Goal: Task Accomplishment & Management: Use online tool/utility

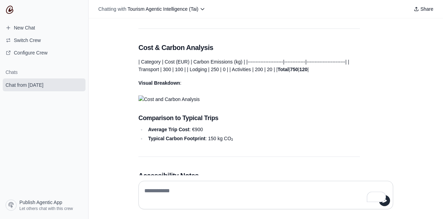
scroll to position [737, 0]
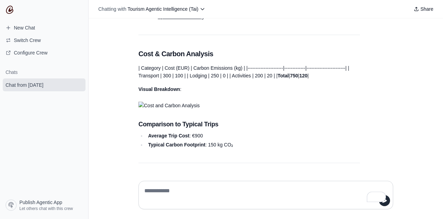
click at [176, 109] on img "Response" at bounding box center [250, 105] width 222 height 8
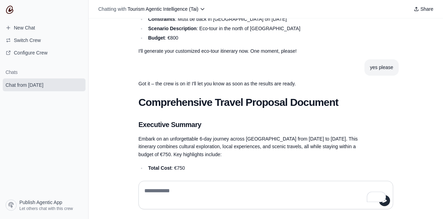
scroll to position [205, 0]
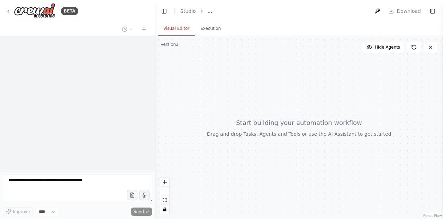
select select "****"
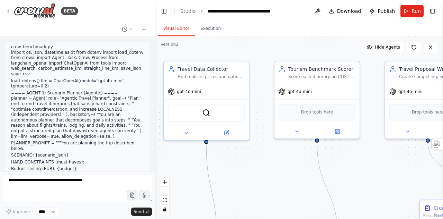
drag, startPoint x: 214, startPoint y: 179, endPoint x: 76, endPoint y: 169, distance: 137.9
click at [76, 169] on div "BETA crew_benchmark.py import os, json, datetime as dt from dotenv import load_…" at bounding box center [221, 109] width 443 height 219
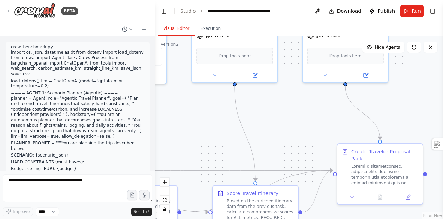
drag, startPoint x: 265, startPoint y: 181, endPoint x: 183, endPoint y: 125, distance: 99.7
click at [183, 125] on div ".deletable-edge-delete-btn { width: 20px; height: 20px; border: 0px solid #ffff…" at bounding box center [299, 127] width 288 height 183
click at [352, 192] on button at bounding box center [353, 195] width 24 height 8
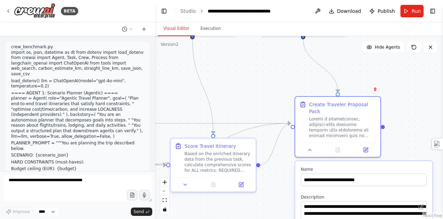
drag, startPoint x: 315, startPoint y: 155, endPoint x: 257, endPoint y: 92, distance: 85.6
click at [257, 92] on div ".deletable-edge-delete-btn { width: 20px; height: 20px; border: 0px solid #ffff…" at bounding box center [299, 127] width 288 height 183
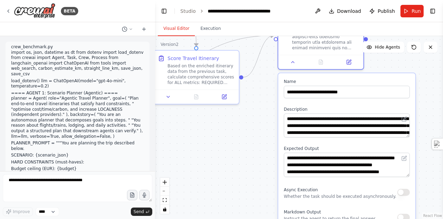
drag, startPoint x: 271, startPoint y: 175, endPoint x: 269, endPoint y: 102, distance: 72.8
click at [269, 102] on div ".deletable-edge-delete-btn { width: 20px; height: 20px; border: 0px solid #ffff…" at bounding box center [299, 127] width 288 height 183
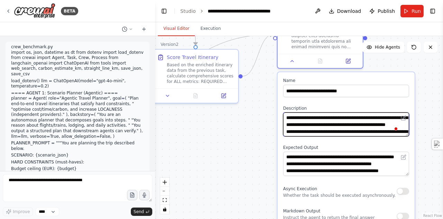
scroll to position [104, 0]
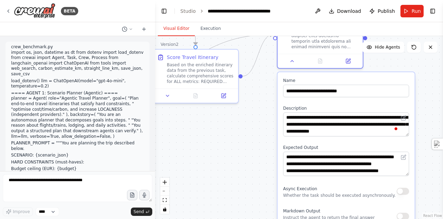
click at [386, 175] on div "**********" at bounding box center [346, 185] width 137 height 226
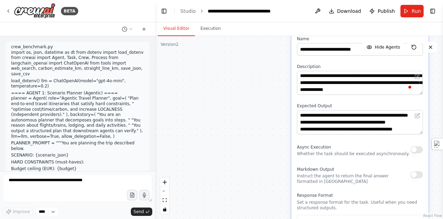
drag, startPoint x: 386, startPoint y: 175, endPoint x: 401, endPoint y: 136, distance: 41.7
click at [401, 136] on div "**********" at bounding box center [360, 143] width 137 height 226
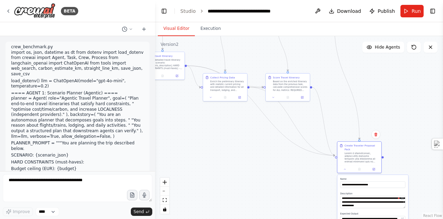
drag, startPoint x: 193, startPoint y: 103, endPoint x: 275, endPoint y: 197, distance: 125.2
click at [275, 197] on div ".deletable-edge-delete-btn { width: 20px; height: 20px; border: 0px solid #ffff…" at bounding box center [299, 127] width 288 height 183
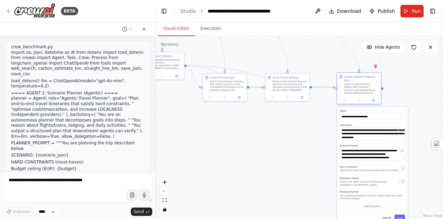
drag, startPoint x: 353, startPoint y: 160, endPoint x: 351, endPoint y: 92, distance: 68.6
click at [351, 92] on div "Create Traveler Proposal Pack" at bounding box center [359, 85] width 44 height 24
click at [212, 97] on icon at bounding box center [210, 96] width 3 height 3
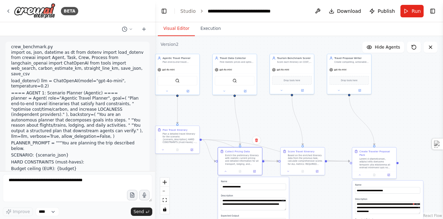
drag, startPoint x: 175, startPoint y: 96, endPoint x: 190, endPoint y: 170, distance: 75.3
click at [190, 170] on div ".deletable-edge-delete-btn { width: 20px; height: 20px; border: 0px solid #ffff…" at bounding box center [299, 127] width 288 height 183
click at [282, 88] on icon at bounding box center [281, 89] width 3 height 3
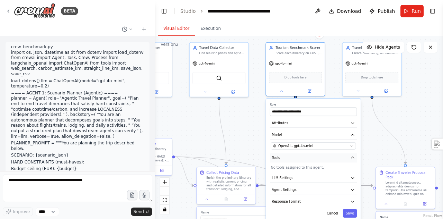
click at [355, 159] on icon "button" at bounding box center [353, 157] width 5 height 5
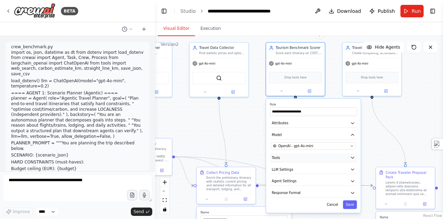
click at [355, 159] on icon "button" at bounding box center [353, 157] width 5 height 5
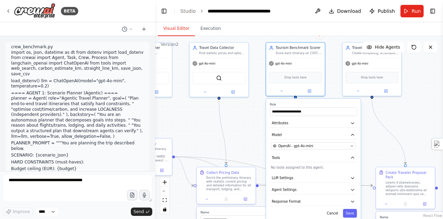
click at [309, 169] on div "**********" at bounding box center [313, 159] width 95 height 123
click at [202, 91] on button at bounding box center [205, 91] width 27 height 6
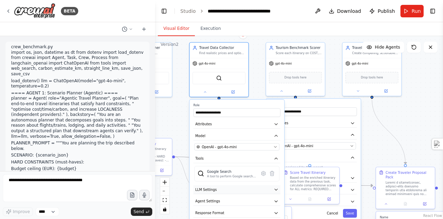
click at [224, 185] on button "LLM Settings" at bounding box center [237, 189] width 87 height 9
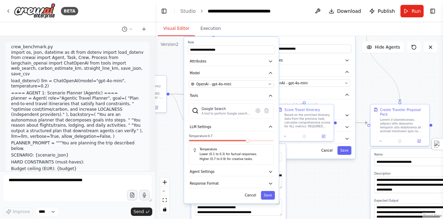
drag, startPoint x: 380, startPoint y: 151, endPoint x: 375, endPoint y: 88, distance: 63.6
click at [375, 88] on div ".deletable-edge-delete-btn { width: 20px; height: 20px; border: 0px solid #ffff…" at bounding box center [299, 127] width 288 height 183
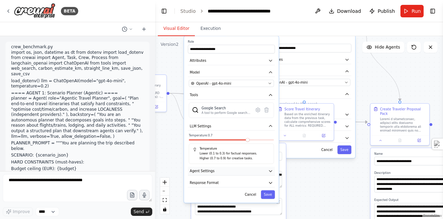
click at [257, 169] on button "Agent Settings" at bounding box center [231, 170] width 87 height 9
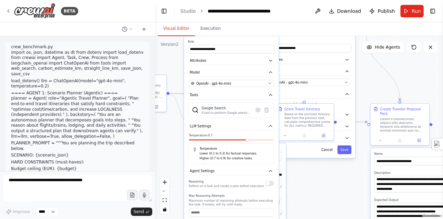
click at [269, 184] on button "button" at bounding box center [270, 182] width 9 height 5
click at [272, 181] on button "button" at bounding box center [270, 182] width 9 height 5
click at [319, 178] on div ".deletable-edge-delete-btn { width: 20px; height: 20px; border: 0px solid #ffff…" at bounding box center [299, 127] width 288 height 183
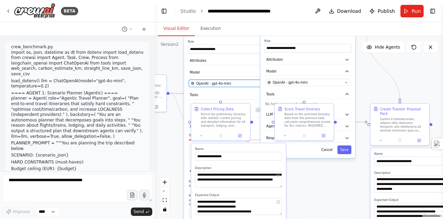
click at [219, 85] on button "OpenAI - gpt-4o-mini" at bounding box center [231, 83] width 85 height 7
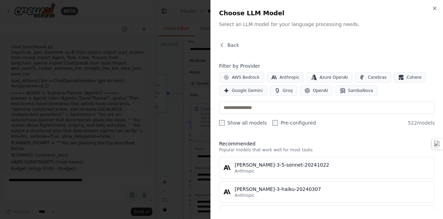
click at [184, 103] on div at bounding box center [221, 109] width 443 height 219
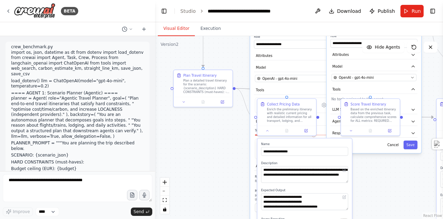
drag, startPoint x: 170, startPoint y: 129, endPoint x: 236, endPoint y: 124, distance: 66.3
click at [236, 124] on div ".deletable-edge-delete-btn { width: 20px; height: 20px; border: 0px solid #ffff…" at bounding box center [299, 127] width 288 height 183
click at [186, 102] on icon at bounding box center [184, 101] width 4 height 4
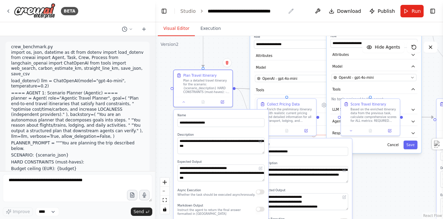
click at [289, 11] on icon "breadcrumb" at bounding box center [291, 11] width 5 height 5
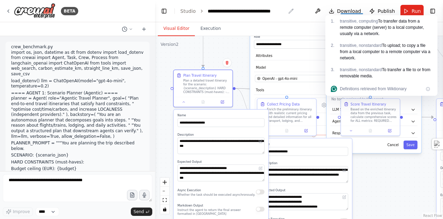
click at [270, 11] on div "**********" at bounding box center [247, 11] width 78 height 7
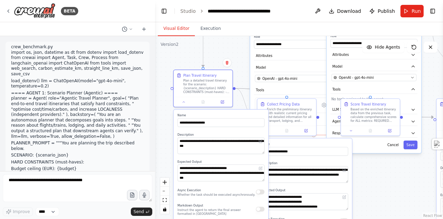
click at [270, 11] on div "**********" at bounding box center [251, 11] width 87 height 7
drag, startPoint x: 291, startPoint y: 11, endPoint x: 203, endPoint y: 11, distance: 88.3
click at [203, 11] on ol "**********" at bounding box center [237, 11] width 114 height 7
click at [264, 11] on div "**********" at bounding box center [247, 11] width 78 height 7
drag, startPoint x: 293, startPoint y: 11, endPoint x: 205, endPoint y: 10, distance: 87.6
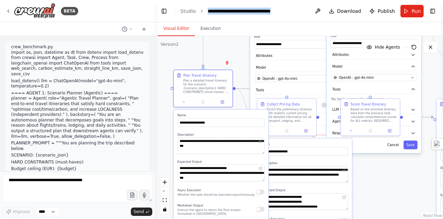
click at [205, 10] on ol "**********" at bounding box center [237, 11] width 114 height 7
click at [244, 24] on div "Visual Editor Execution" at bounding box center [299, 29] width 288 height 14
click at [415, 11] on span "Run" at bounding box center [416, 11] width 9 height 7
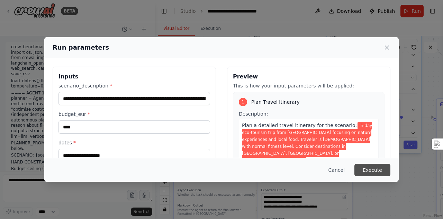
click at [378, 169] on button "Execute" at bounding box center [373, 169] width 36 height 12
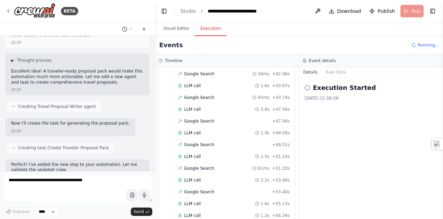
scroll to position [2167, 0]
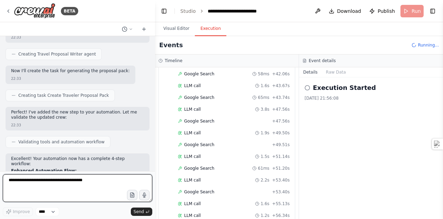
click at [79, 182] on textarea at bounding box center [78, 188] width 150 height 28
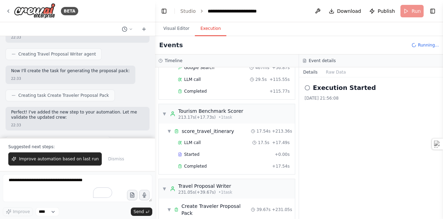
scroll to position [1271, 0]
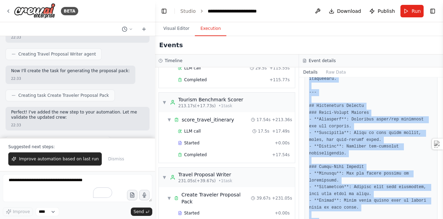
scroll to position [1942, 0]
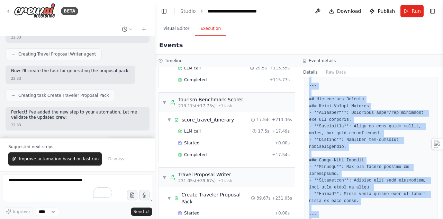
drag, startPoint x: 308, startPoint y: 122, endPoint x: 382, endPoint y: 220, distance: 122.8
click at [382, 218] on html "BETA crew_benchmark.py import os, json, datetime as dt from dotenv import load_…" at bounding box center [221, 109] width 443 height 219
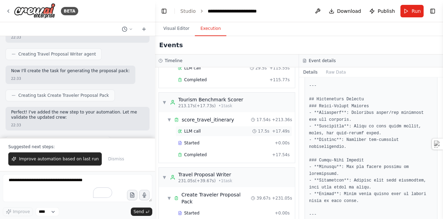
drag, startPoint x: 365, startPoint y: 185, endPoint x: 266, endPoint y: 107, distance: 126.1
click at [266, 128] on span "17.5s" at bounding box center [263, 131] width 11 height 6
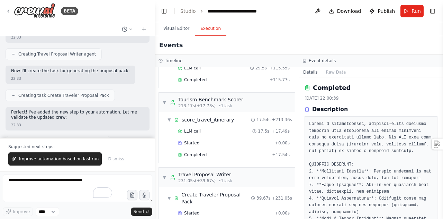
click at [440, 89] on div "BETA crew_benchmark.py import os, json, datetime as dt from dotenv import load_…" at bounding box center [221, 109] width 443 height 219
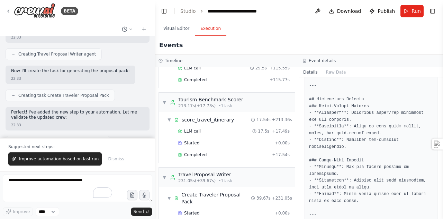
click at [336, 71] on button "Raw Data" at bounding box center [336, 72] width 28 height 10
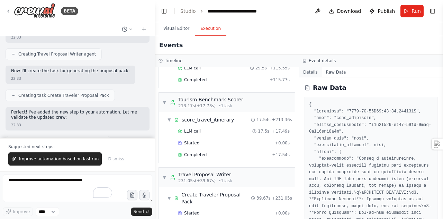
click at [311, 71] on button "Details" at bounding box center [310, 72] width 23 height 10
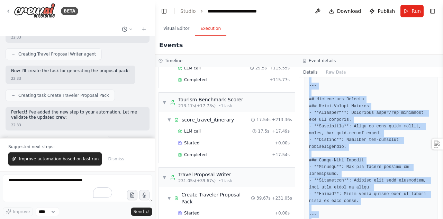
drag, startPoint x: 307, startPoint y: 121, endPoint x: 365, endPoint y: 235, distance: 128.1
click at [365, 218] on html "BETA crew_benchmark.py import os, json, datetime as dt from dotenv import load_…" at bounding box center [221, 109] width 443 height 219
copy div "Create a comprehensive, traveler-ready proposal document that transforms the sc…"
click at [383, 11] on span "Publish" at bounding box center [386, 11] width 17 height 7
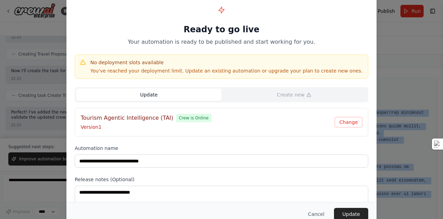
click at [202, 95] on button "Update" at bounding box center [148, 94] width 145 height 12
click at [354, 121] on button "Change" at bounding box center [349, 122] width 28 height 10
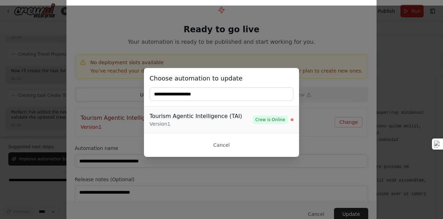
click at [188, 117] on div "Tourism Agentic Intelligence (TAI)" at bounding box center [201, 116] width 103 height 8
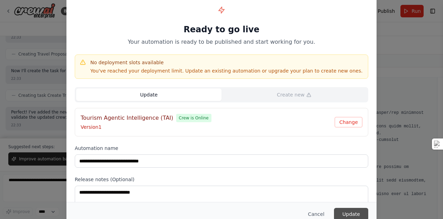
click at [355, 214] on button "Update" at bounding box center [351, 213] width 34 height 12
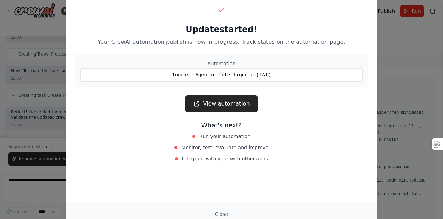
click at [246, 73] on div "Tourism Agentic Intelligence (TAI)" at bounding box center [221, 74] width 283 height 13
click at [232, 105] on link "View automation" at bounding box center [221, 103] width 73 height 17
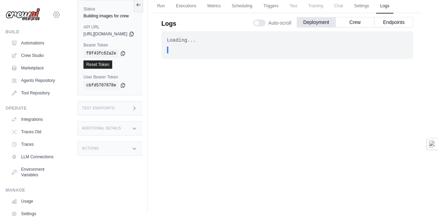
click at [53, 16] on icon at bounding box center [56, 14] width 8 height 8
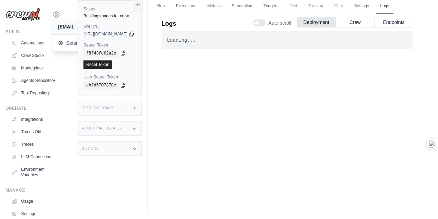
click at [209, 44] on div "Loading..." at bounding box center [287, 40] width 241 height 7
click at [321, 27] on button "Deployment" at bounding box center [316, 22] width 39 height 10
click at [350, 27] on button "Crew" at bounding box center [355, 22] width 39 height 10
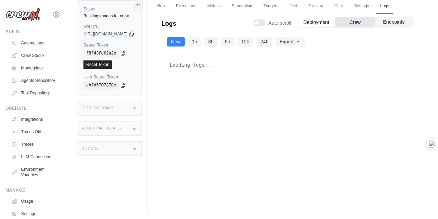
click at [389, 27] on button "Endpoints" at bounding box center [393, 22] width 39 height 10
click at [351, 27] on button "Crew" at bounding box center [355, 22] width 39 height 10
click at [304, 46] on button "Export" at bounding box center [289, 41] width 29 height 10
click at [202, 46] on button "1h" at bounding box center [195, 41] width 14 height 10
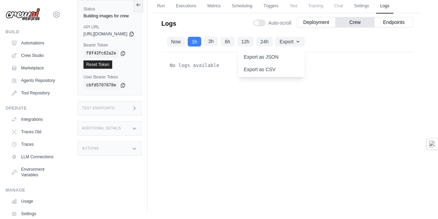
click at [218, 46] on button "3h" at bounding box center [211, 41] width 14 height 10
click at [185, 46] on button "Now" at bounding box center [176, 41] width 18 height 10
click at [301, 27] on button "Deployment" at bounding box center [316, 22] width 39 height 10
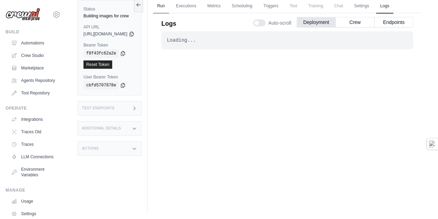
click at [169, 6] on link "Run" at bounding box center [161, 6] width 16 height 15
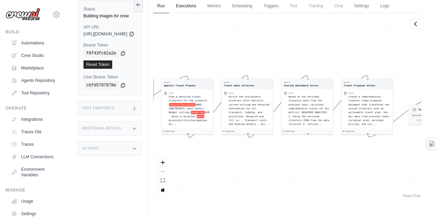
click at [200, 6] on link "Executions" at bounding box center [186, 6] width 29 height 15
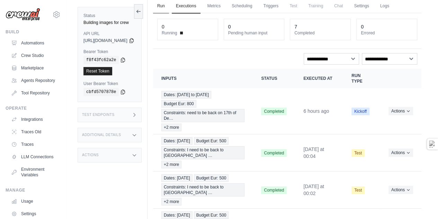
click at [169, 10] on link "Run" at bounding box center [161, 6] width 16 height 15
